Goal: Navigation & Orientation: Understand site structure

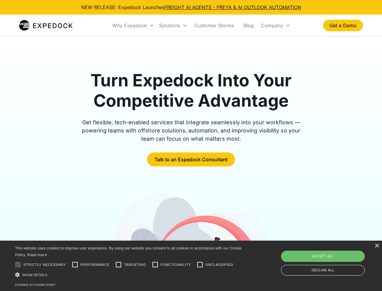
click at [134, 25] on div "Why Expedock" at bounding box center [129, 25] width 35 height 6
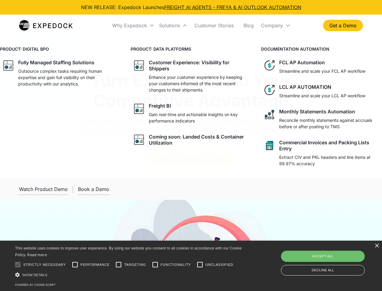
click at [173, 25] on div "Solutions" at bounding box center [169, 25] width 21 height 6
click at [276, 25] on div "Company" at bounding box center [272, 25] width 22 height 6
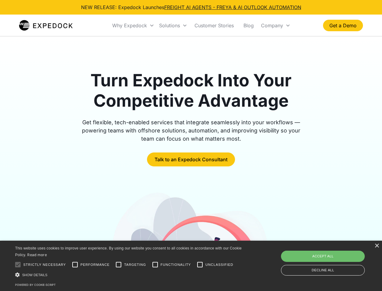
click at [18, 264] on div at bounding box center [18, 264] width 12 height 12
click at [75, 264] on input "Performance" at bounding box center [75, 264] width 12 height 12
checkbox input "true"
click at [119, 264] on input "Targeting" at bounding box center [119, 264] width 12 height 12
checkbox input "true"
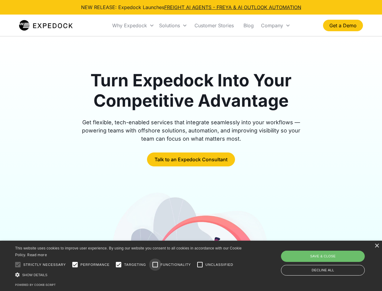
click at [155, 264] on input "Functionality" at bounding box center [155, 264] width 12 height 12
checkbox input "true"
click at [200, 264] on input "Unclassified" at bounding box center [200, 264] width 12 height 12
checkbox input "true"
click at [130, 274] on div "Show details Hide details" at bounding box center [129, 274] width 229 height 6
